Goal: Check status: Check status

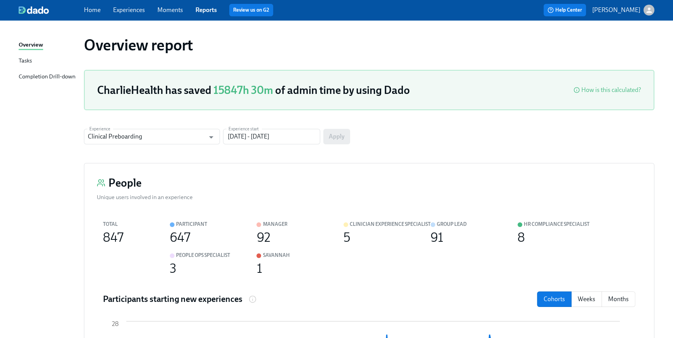
click at [89, 17] on div "Home Experiences Moments Reports Review us on G2 Help Center Briana Holloway" at bounding box center [336, 10] width 673 height 20
click at [92, 14] on div "Home Experiences Moments Reports Review us on G2" at bounding box center [226, 10] width 285 height 12
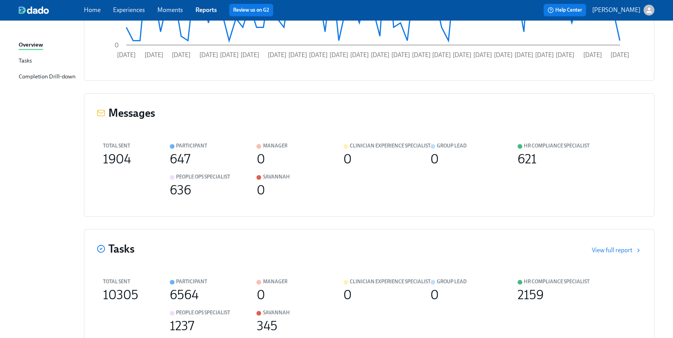
scroll to position [403, 0]
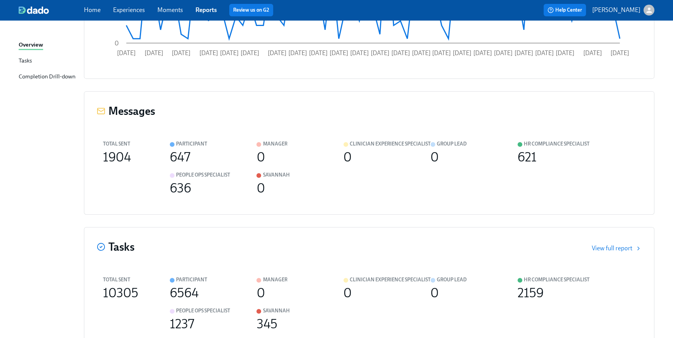
click at [88, 10] on link "Home" at bounding box center [92, 9] width 17 height 7
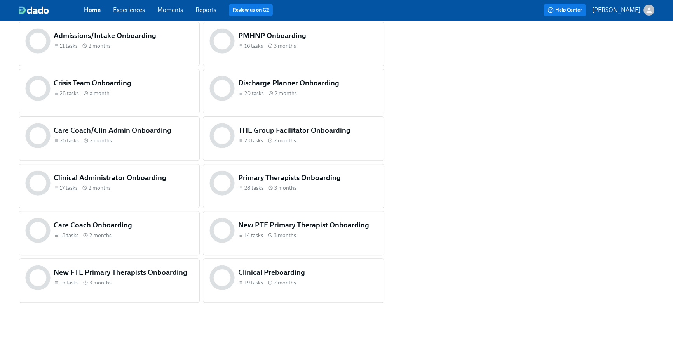
scroll to position [319, 0]
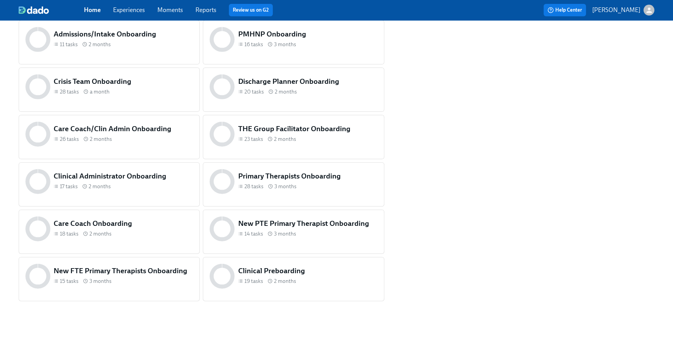
click at [313, 280] on div "19 tasks 2 months" at bounding box center [307, 281] width 139 height 7
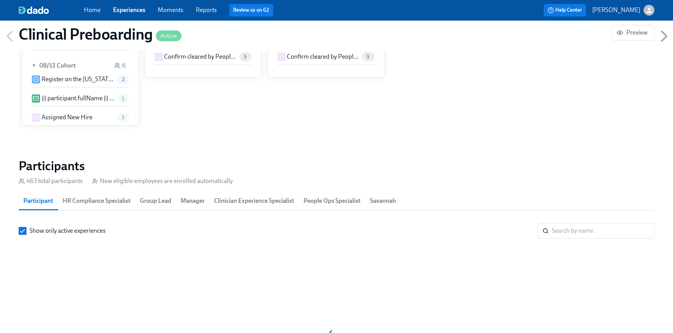
scroll to position [0, 9450]
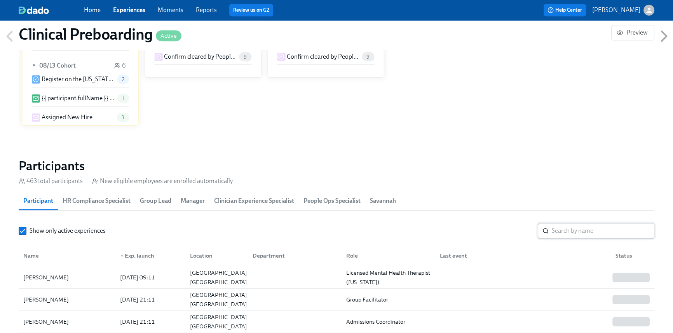
click at [574, 228] on input "search" at bounding box center [603, 231] width 103 height 16
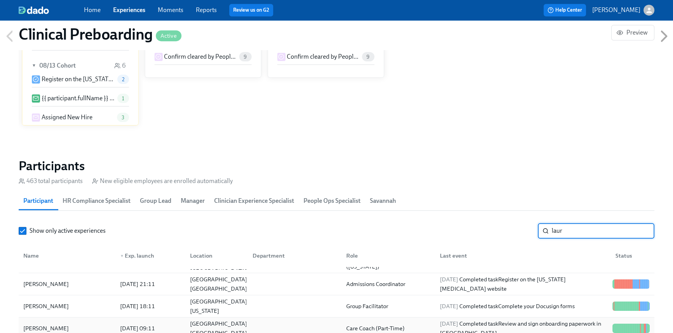
scroll to position [99, 0]
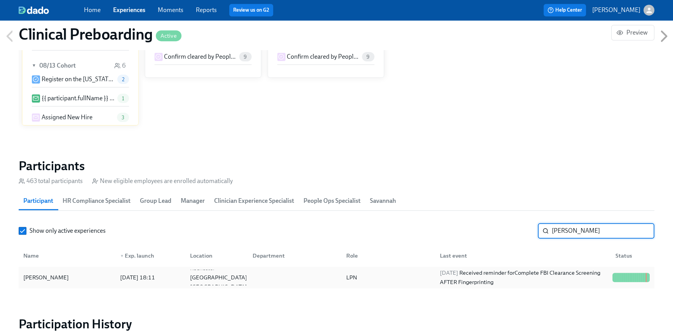
type input "lauren c"
click at [531, 280] on div "2025/08/13 Received reminder for Complete FBI Clearance Screening AFTER Fingerp…" at bounding box center [523, 277] width 173 height 19
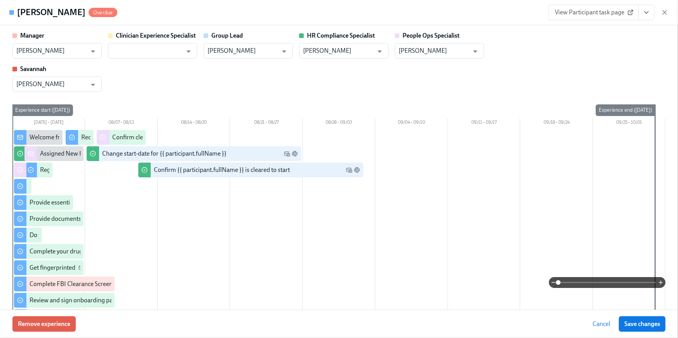
scroll to position [0, 9916]
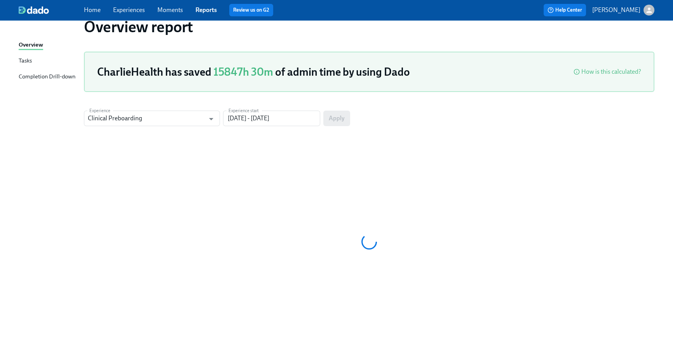
scroll to position [37, 0]
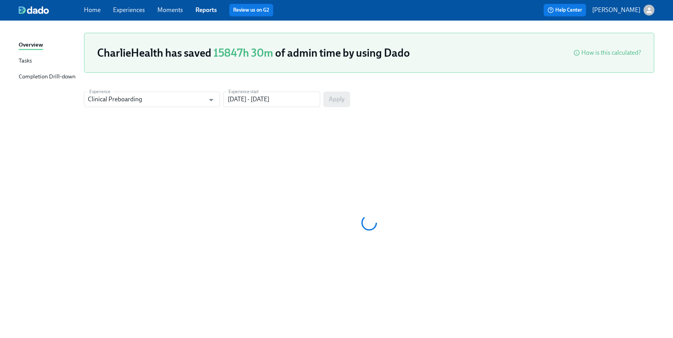
click at [91, 9] on link "Home" at bounding box center [92, 9] width 17 height 7
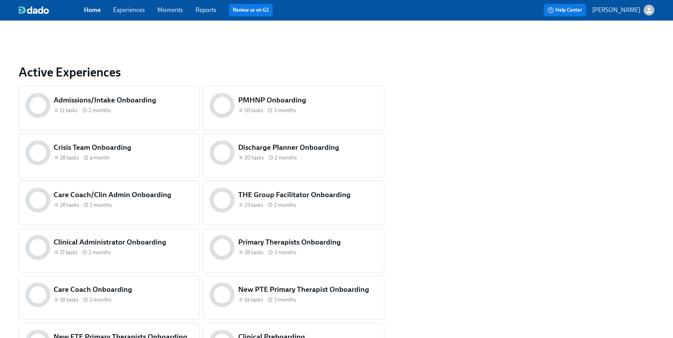
scroll to position [252, 0]
click at [305, 112] on div "16 tasks 3 months" at bounding box center [307, 110] width 139 height 7
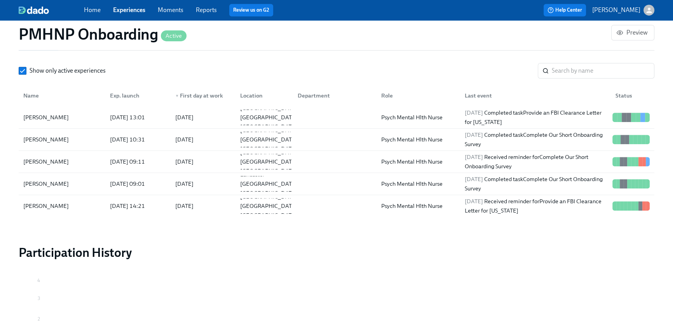
scroll to position [740, 0]
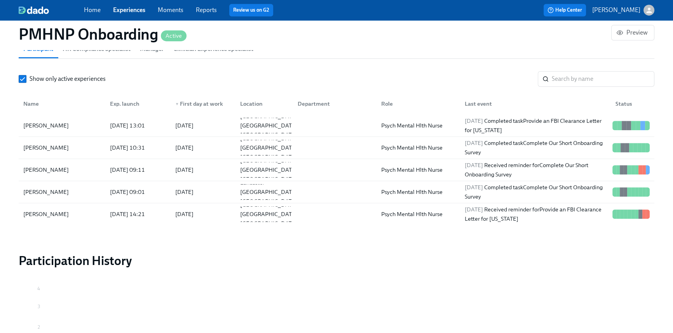
click at [83, 6] on div at bounding box center [51, 10] width 65 height 8
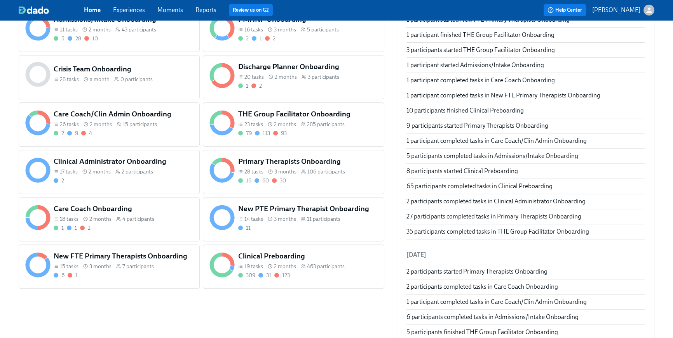
scroll to position [488, 0]
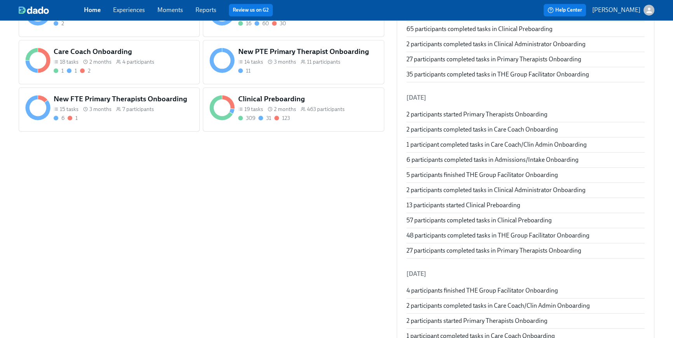
click at [296, 110] on div "19 tasks 2 months 463 participants" at bounding box center [307, 109] width 139 height 7
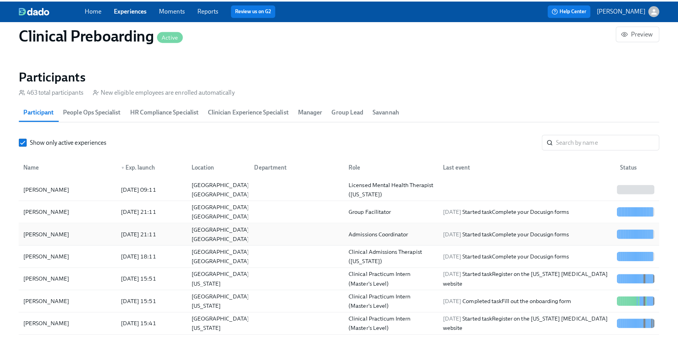
scroll to position [812, 0]
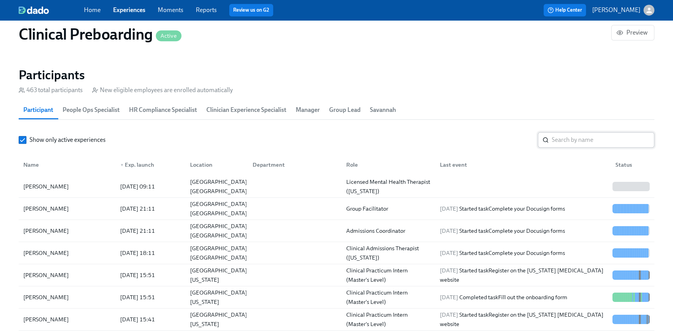
click at [598, 135] on input "search" at bounding box center [603, 140] width 103 height 16
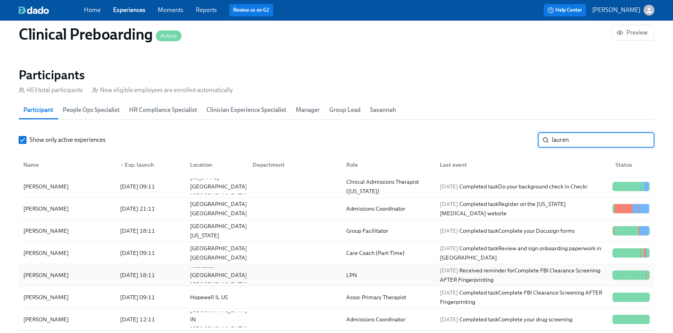
type input "lauren"
click at [286, 274] on div at bounding box center [293, 275] width 94 height 16
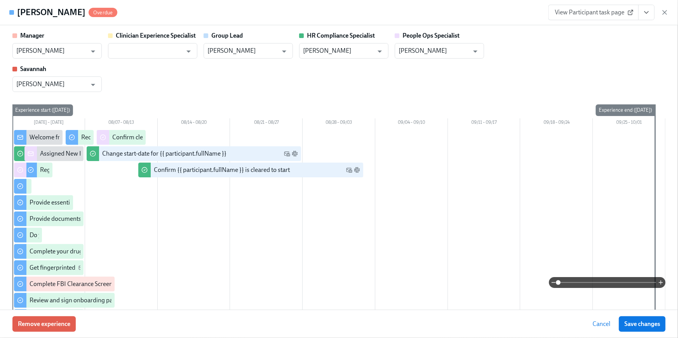
click at [646, 14] on icon "View task page" at bounding box center [647, 13] width 8 height 8
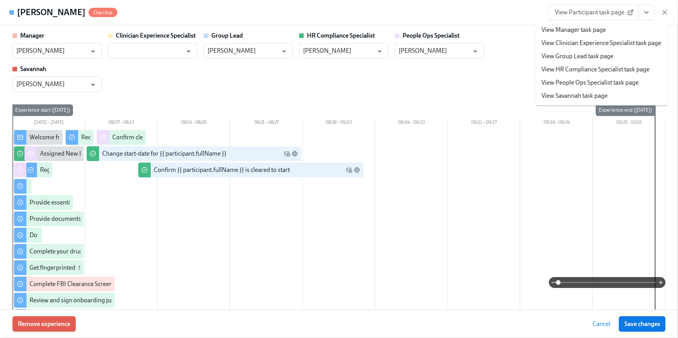
click at [608, 69] on link "View HR Compliance Specialist task page" at bounding box center [596, 69] width 108 height 9
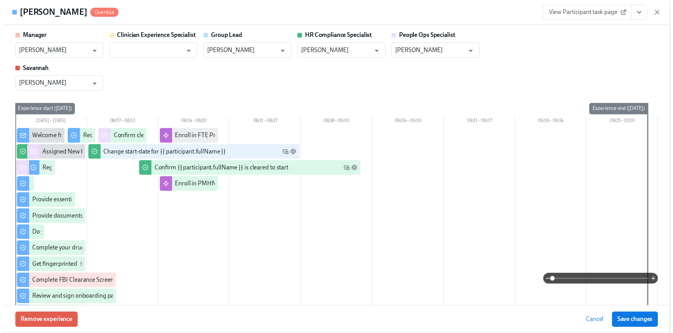
scroll to position [0, 9916]
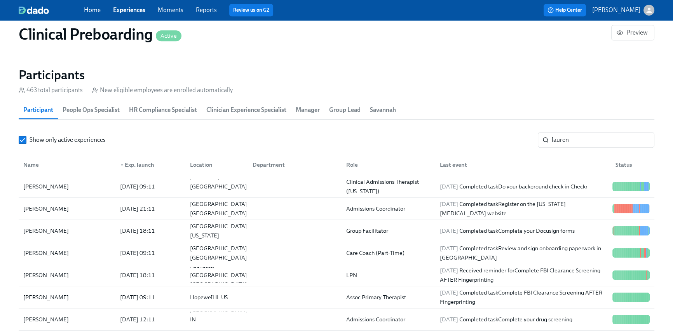
scroll to position [0, 9911]
click at [100, 11] on link "Home" at bounding box center [92, 9] width 17 height 7
click at [97, 11] on link "Home" at bounding box center [92, 9] width 17 height 7
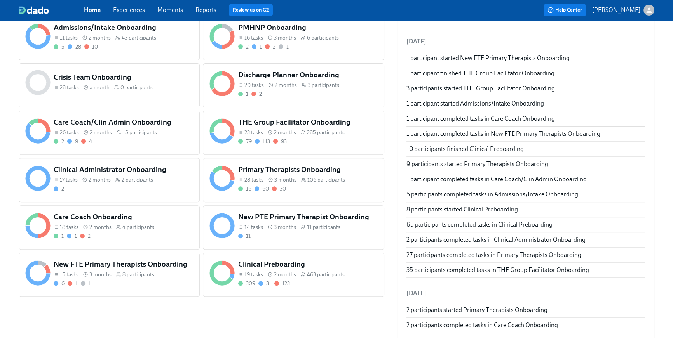
scroll to position [312, 0]
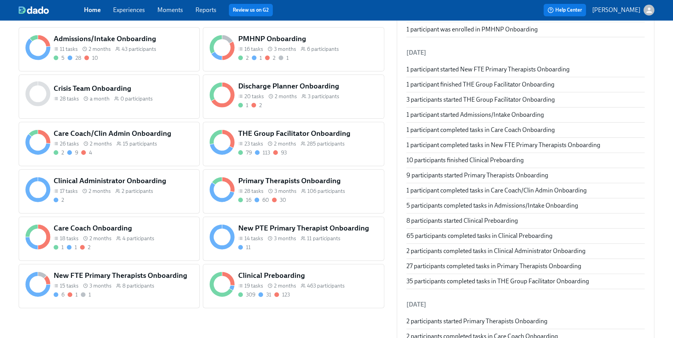
click at [326, 52] on div "PMHNP Onboarding 16 tasks 3 months 6 participants 2 1 2 1" at bounding box center [308, 47] width 143 height 31
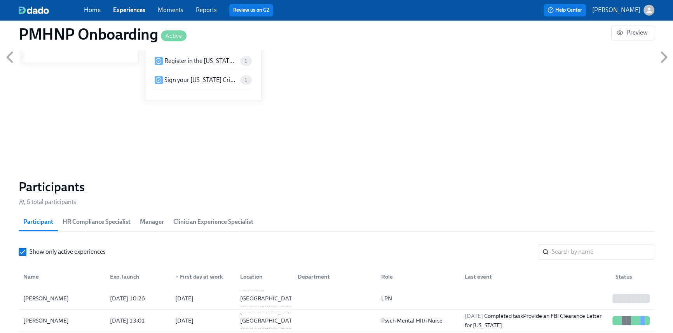
scroll to position [641, 0]
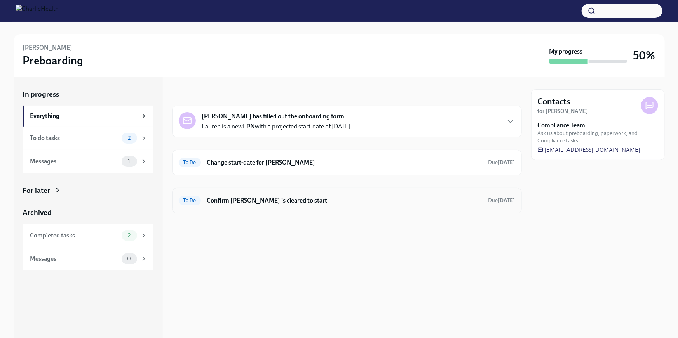
click at [284, 207] on div "To Do Confirm [PERSON_NAME] is cleared to start Due [DATE]" at bounding box center [347, 201] width 350 height 26
click at [352, 197] on h6 "Confirm [PERSON_NAME] is cleared to start" at bounding box center [344, 201] width 275 height 9
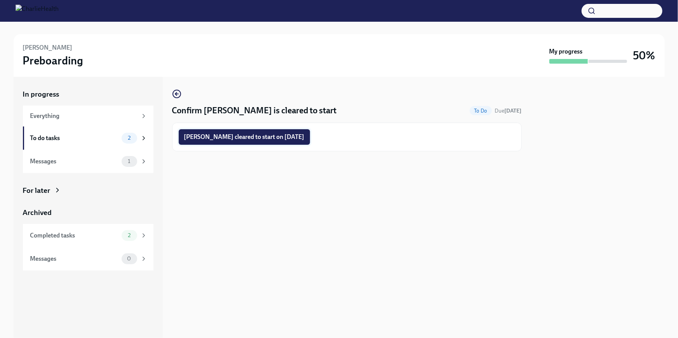
click at [284, 139] on span "[PERSON_NAME] cleared to start on [DATE]" at bounding box center [244, 137] width 120 height 8
